Goal: Book appointment/travel/reservation

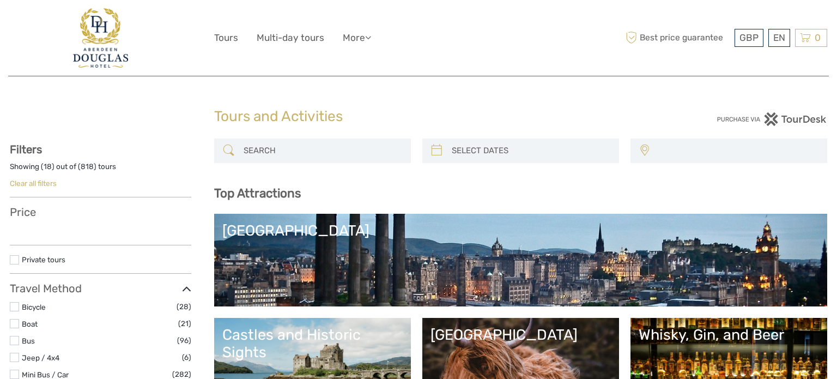
select select
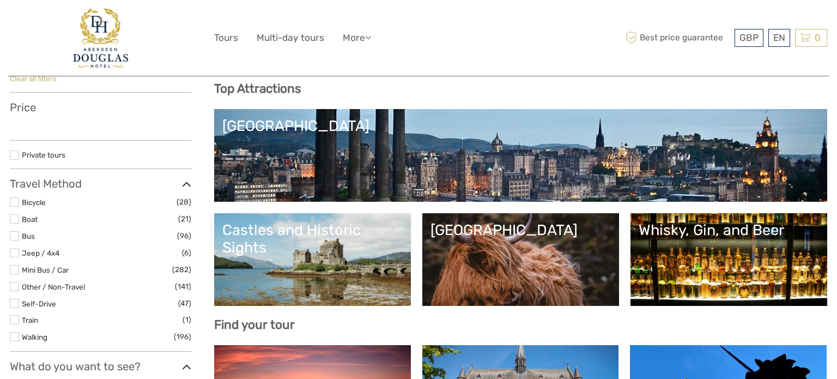
select select
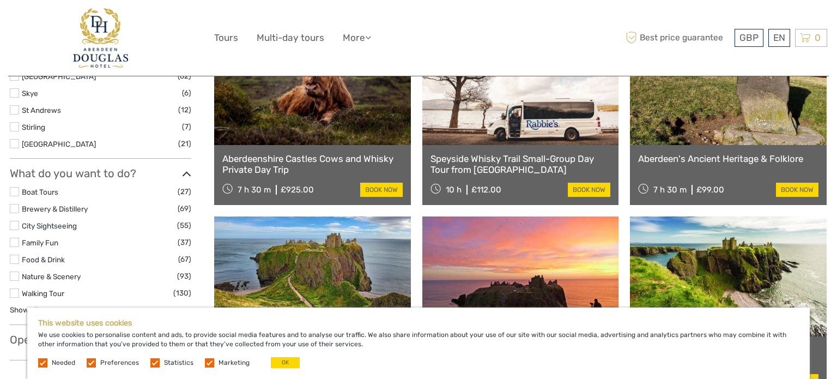
scroll to position [616, 0]
click at [701, 158] on link "Aberdeen's Ancient Heritage & Folklore" at bounding box center [728, 158] width 180 height 11
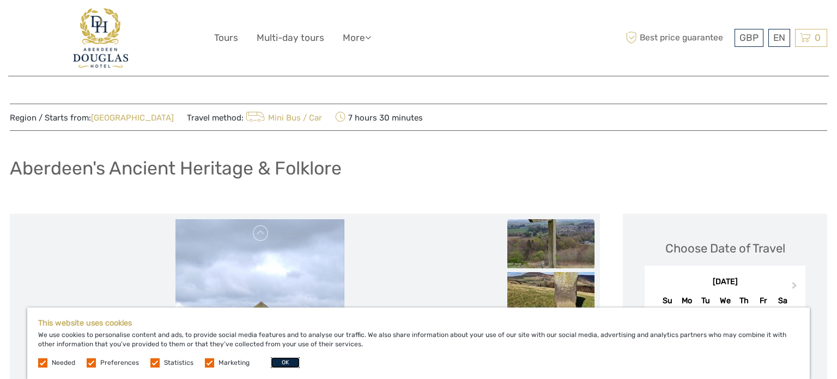
click at [279, 362] on button "OK" at bounding box center [285, 362] width 29 height 11
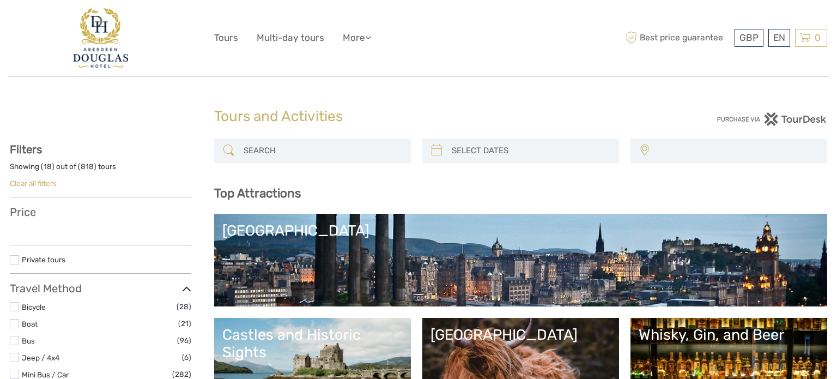
select select
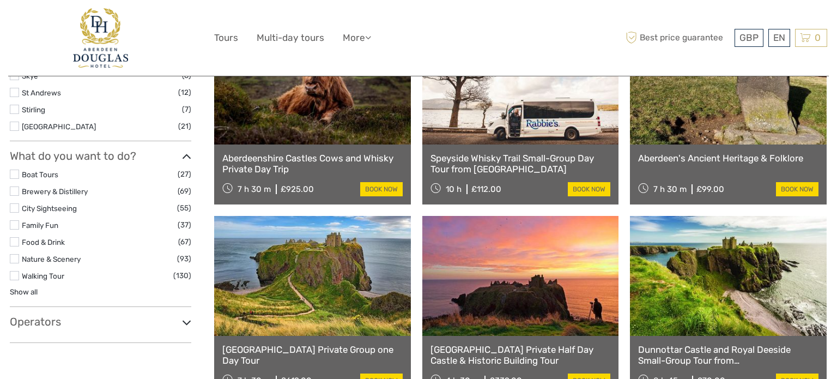
select select
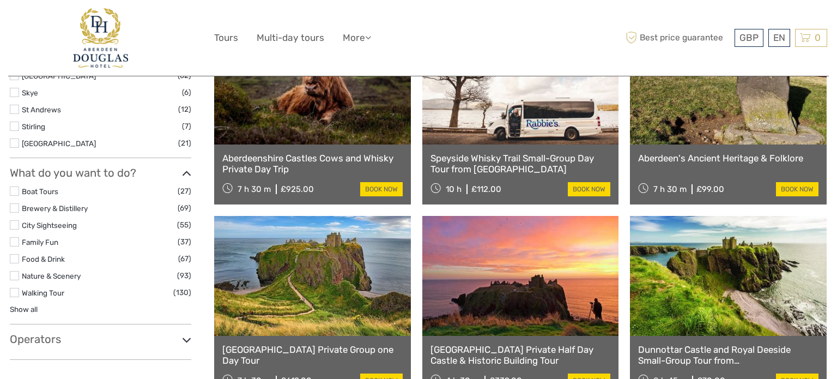
scroll to position [0, 0]
